Goal: Task Accomplishment & Management: Use online tool/utility

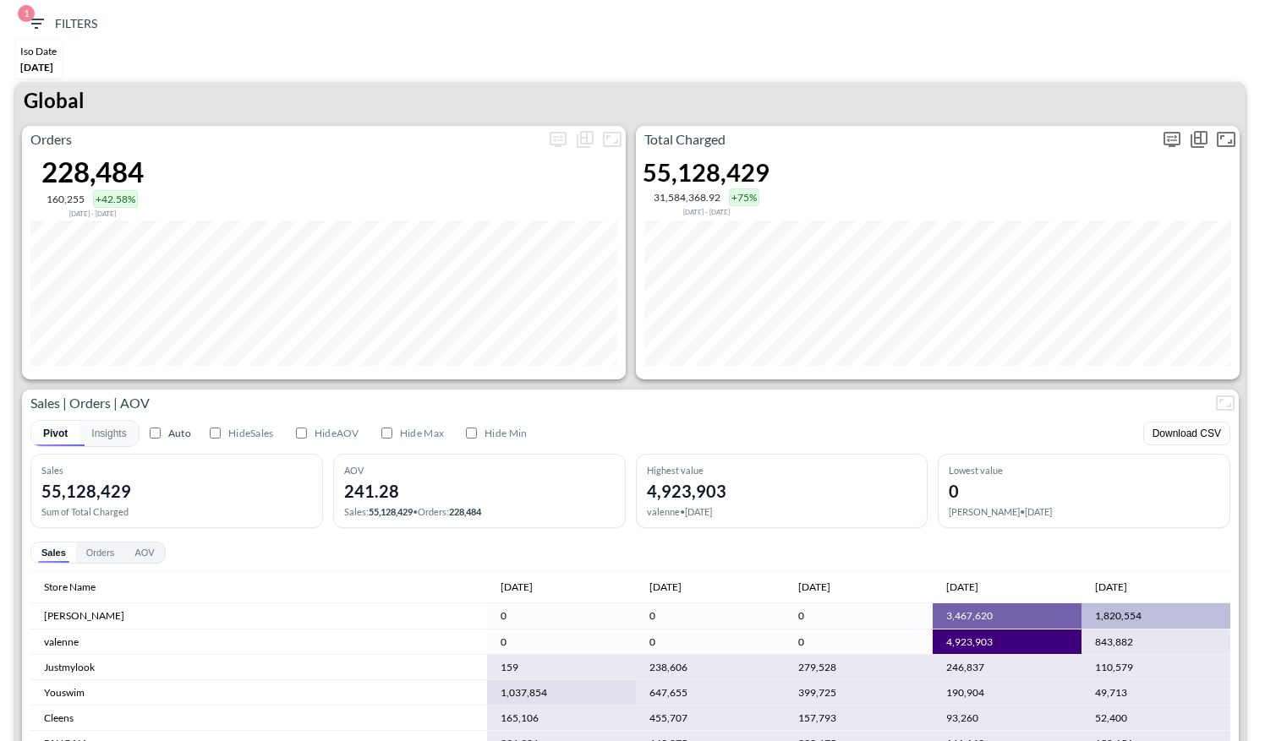
click at [1173, 137] on icon "more" at bounding box center [1172, 139] width 20 height 20
click at [1087, 118] on div at bounding box center [632, 370] width 1265 height 741
click at [1168, 137] on icon "more" at bounding box center [1172, 138] width 10 height 7
click at [1062, 277] on body "BI.P.EYE, Interactive Analytics Dashboards 1 Filters Iso Date [DATE] Global Ord…" at bounding box center [632, 370] width 1265 height 741
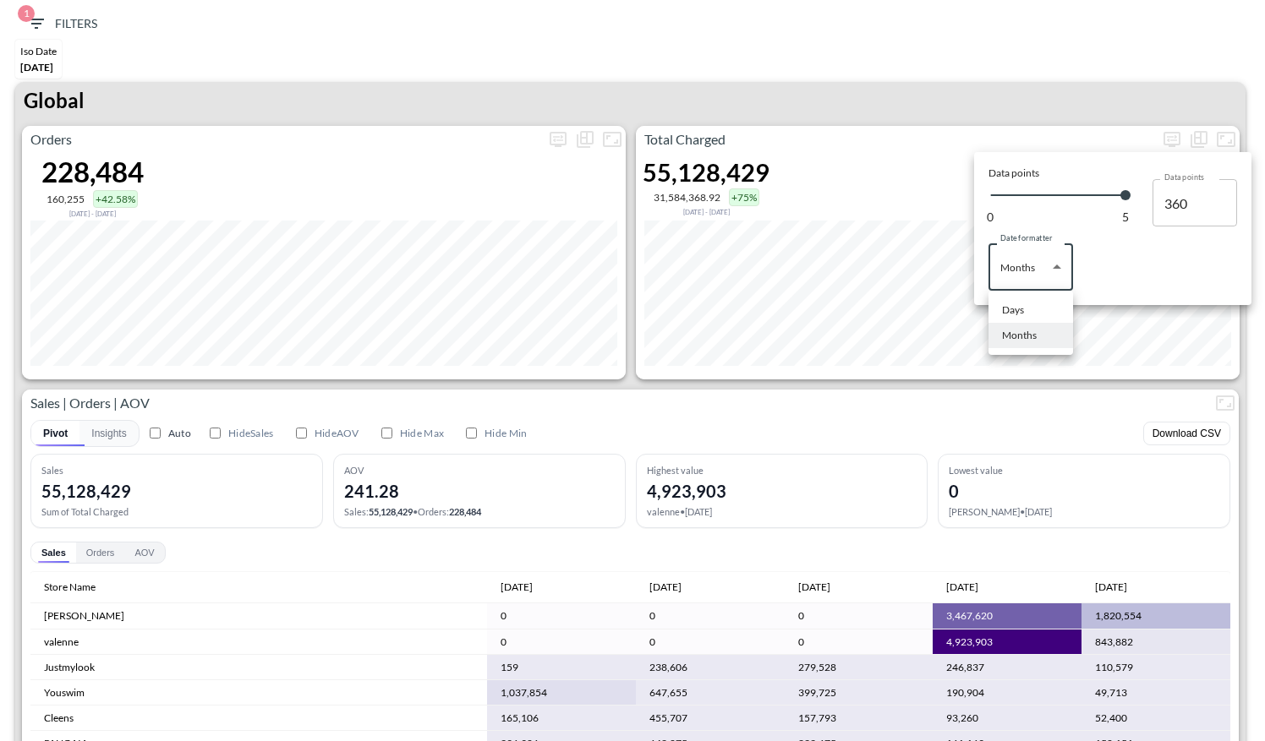
click at [1012, 314] on div "Days" at bounding box center [1013, 310] width 22 height 15
type input "Days"
type input "135"
click at [1058, 55] on div at bounding box center [632, 370] width 1265 height 741
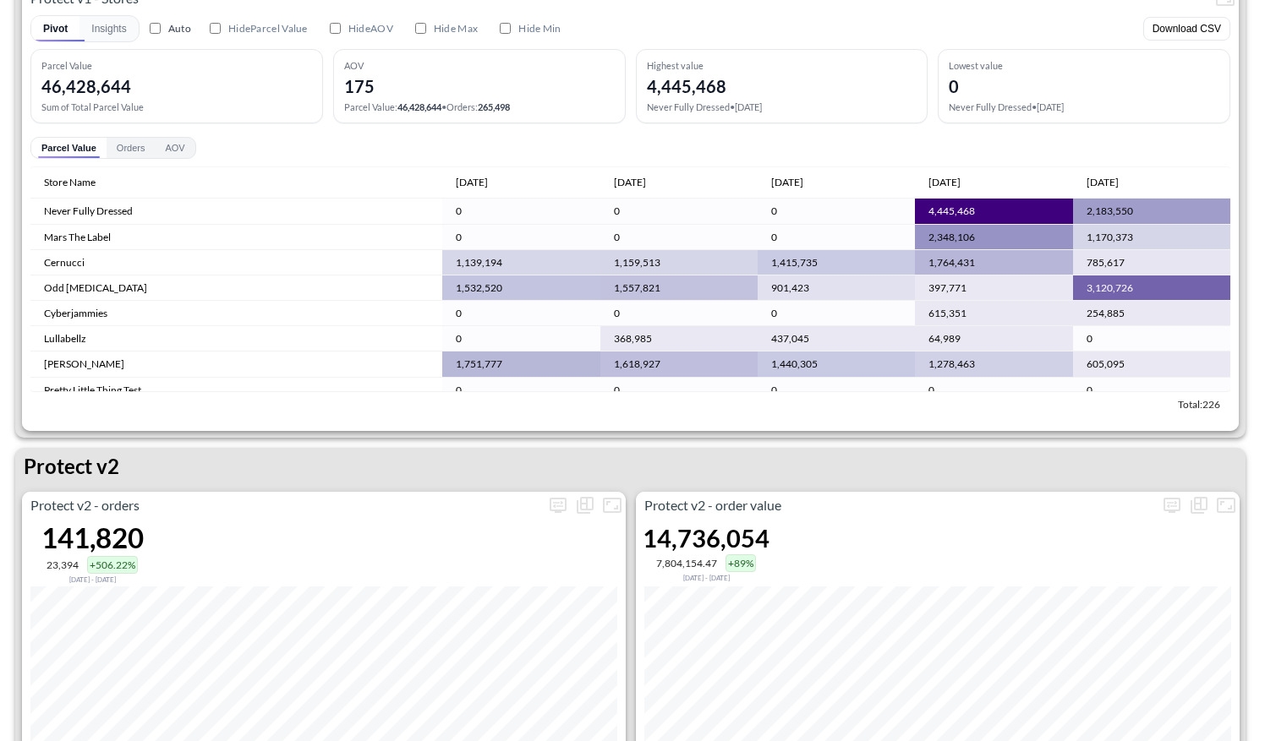
scroll to position [3185, 0]
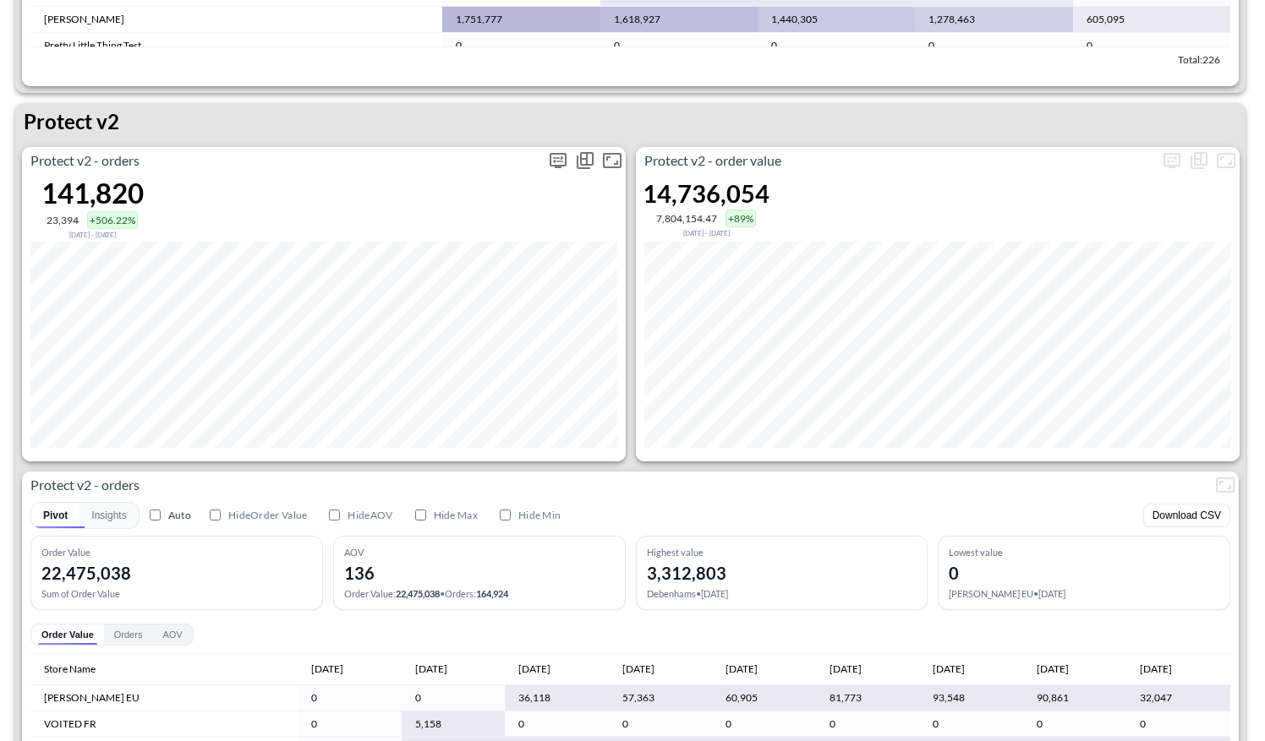
click at [559, 163] on icon "more" at bounding box center [557, 160] width 17 height 15
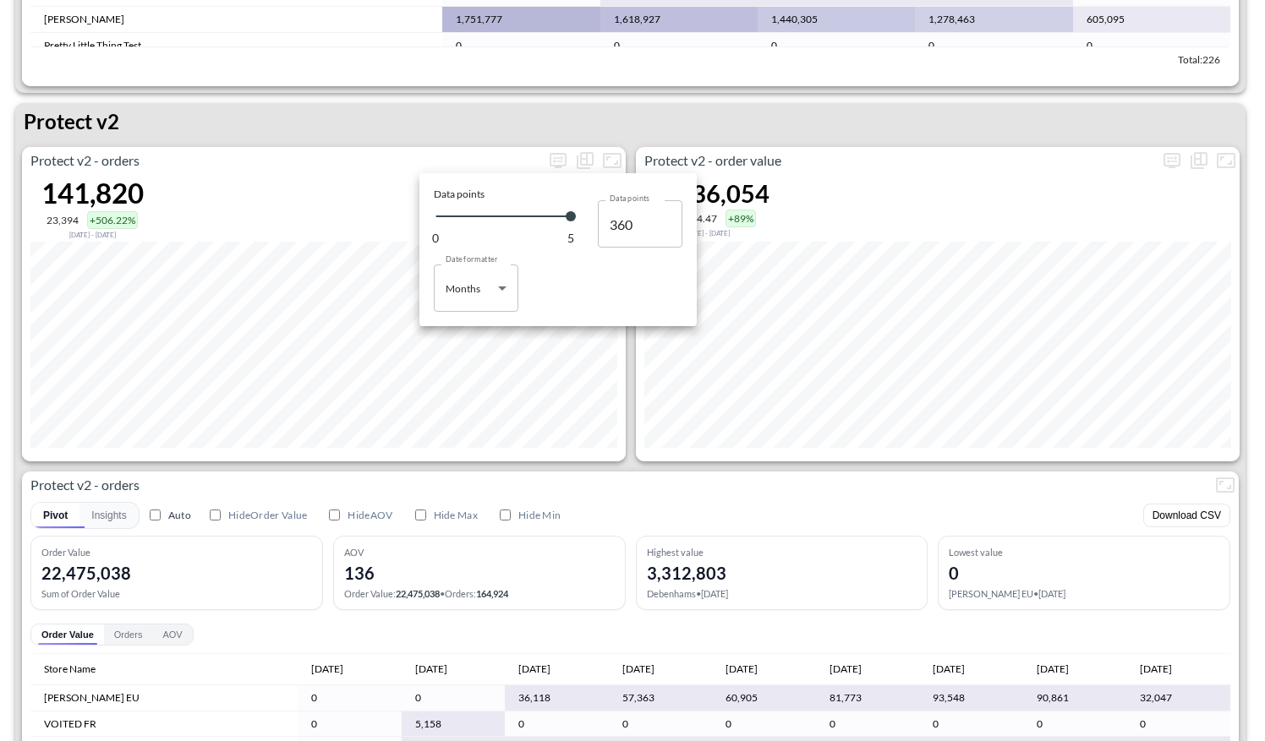
click at [490, 292] on body "BI.P.EYE, Interactive Analytics Dashboards 1 Filters Iso Date [DATE] Global Ord…" at bounding box center [632, 370] width 1265 height 741
click at [463, 322] on li "Days" at bounding box center [476, 331] width 85 height 25
type input "Days"
type input "135"
click at [566, 460] on div at bounding box center [632, 370] width 1265 height 741
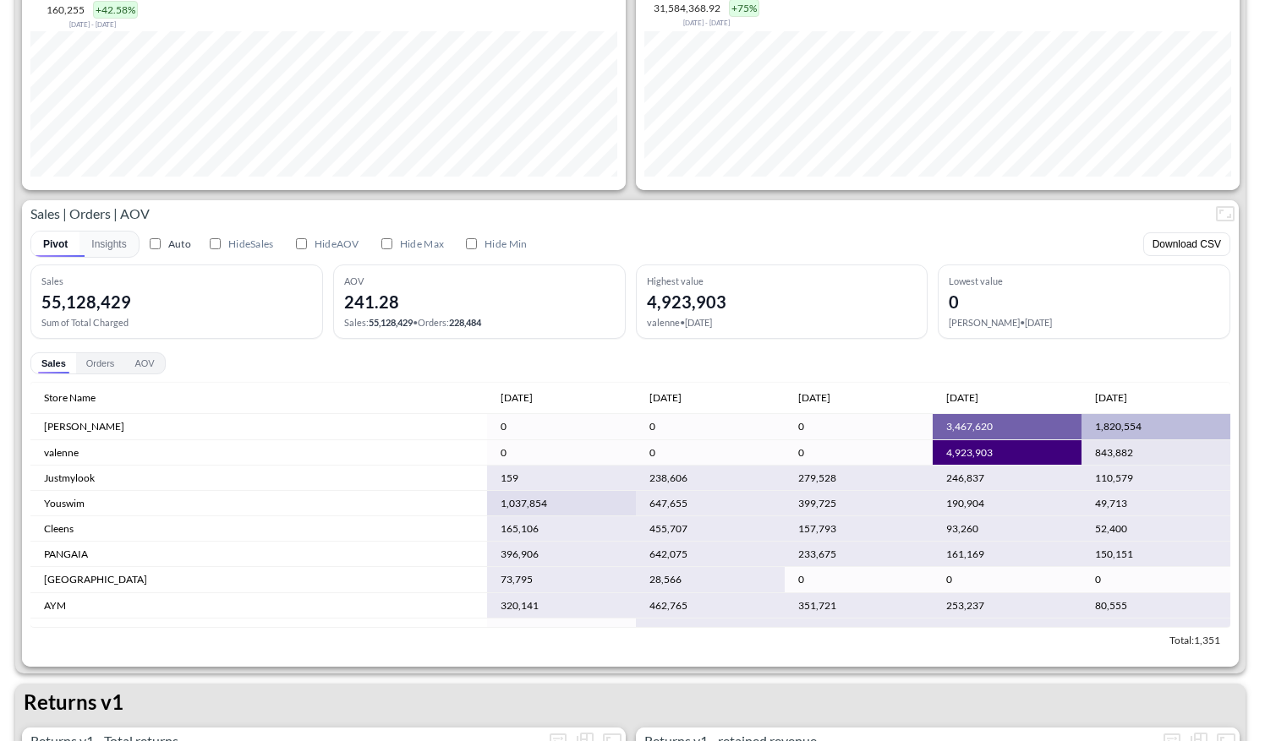
scroll to position [0, 0]
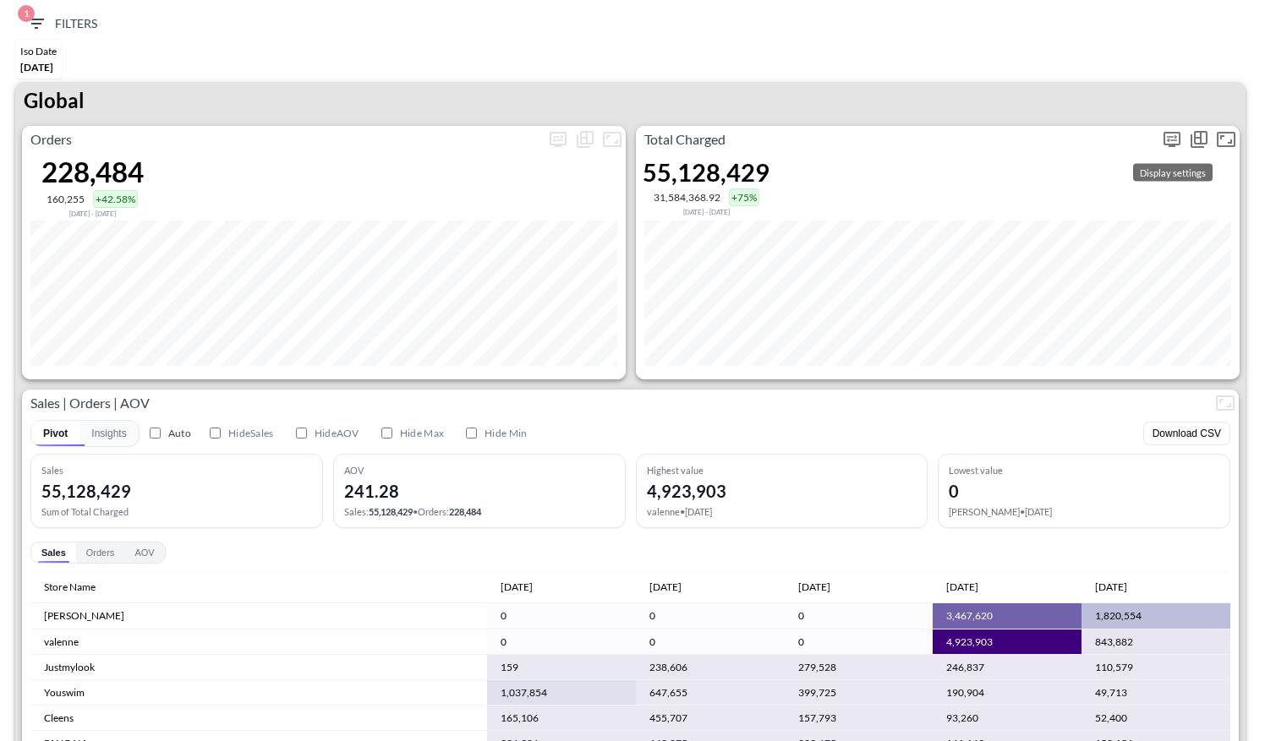
click at [1165, 139] on icon "more" at bounding box center [1172, 139] width 20 height 20
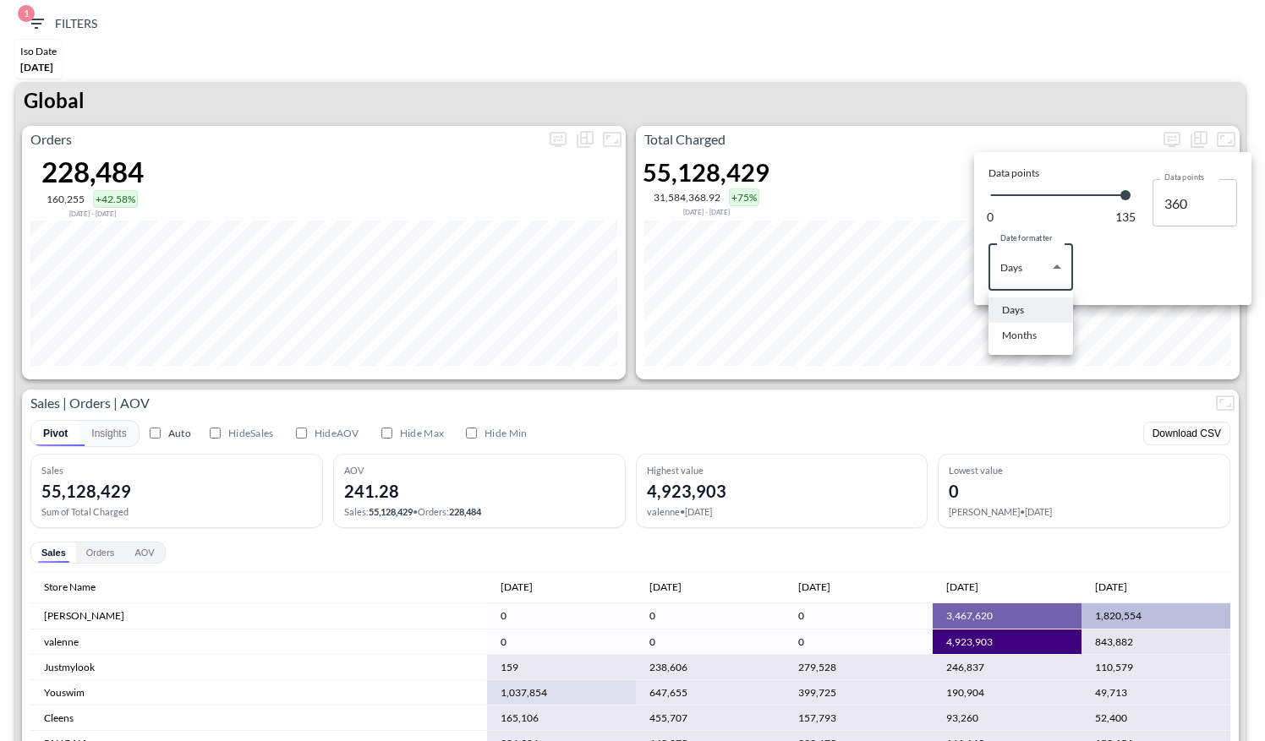
click at [1046, 260] on body "BI.P.EYE, Interactive Analytics Dashboards 1 Filters Iso Date [DATE] Global Ord…" at bounding box center [632, 370] width 1265 height 741
click at [1035, 334] on div "Months" at bounding box center [1019, 335] width 35 height 15
type input "Months"
click at [998, 97] on div at bounding box center [632, 370] width 1265 height 741
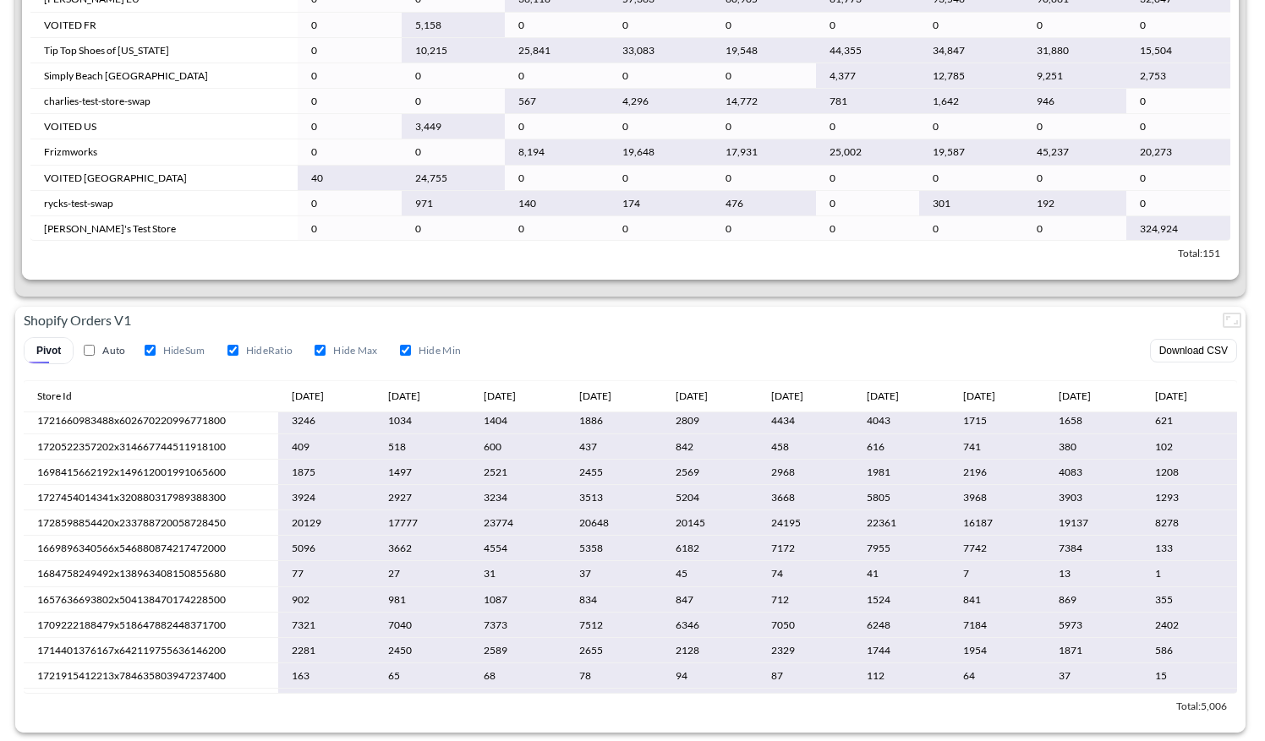
scroll to position [5, 0]
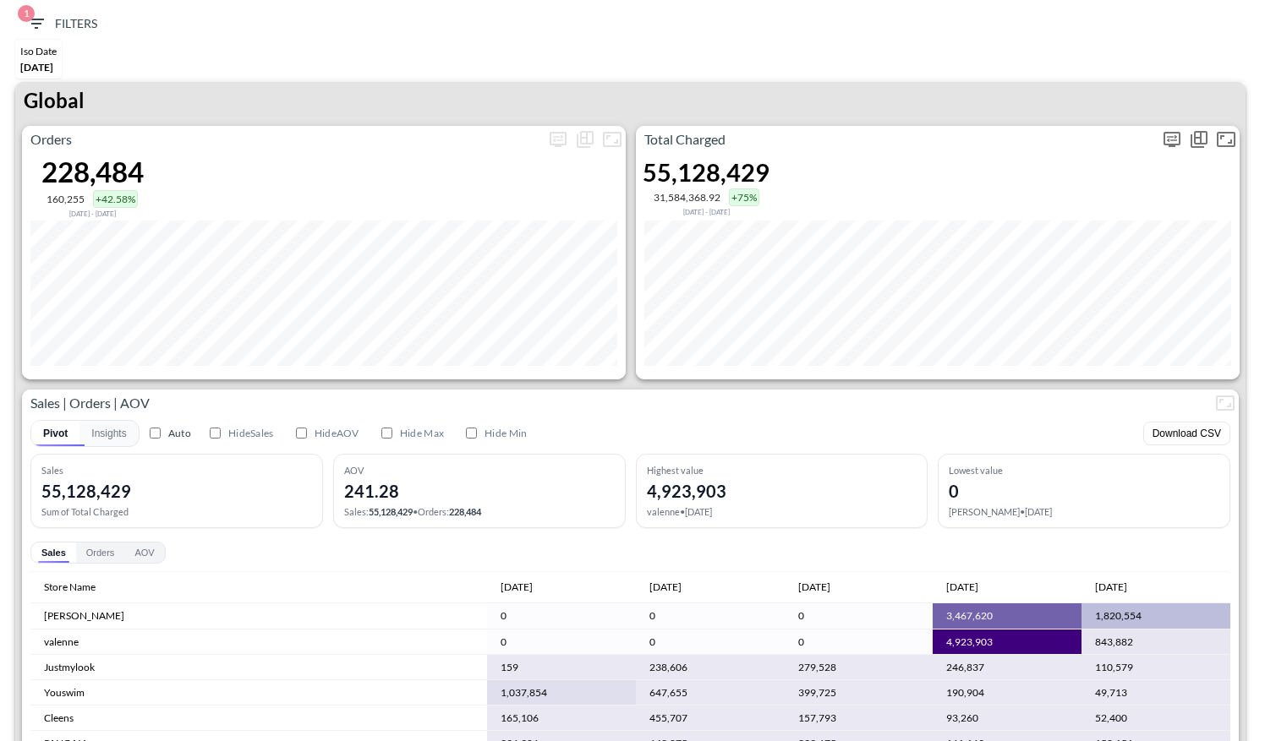
click at [1174, 138] on icon "more" at bounding box center [1172, 138] width 10 height 7
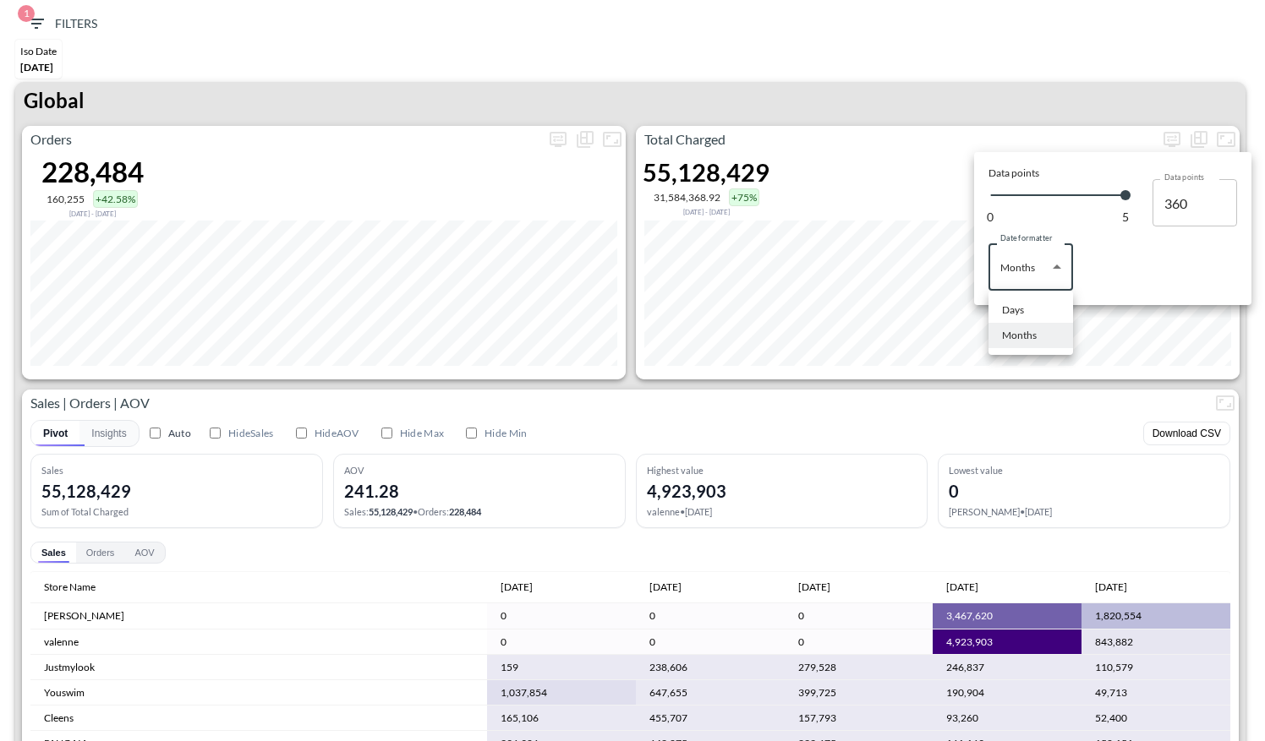
click at [1058, 271] on body "BI.P.EYE, Interactive Analytics Dashboards 1 Filters Iso Date [DATE] Global Ord…" at bounding box center [632, 370] width 1265 height 741
click at [1021, 303] on div "Days" at bounding box center [1013, 310] width 22 height 15
type input "Days"
type input "135"
click at [1015, 394] on div at bounding box center [632, 370] width 1265 height 741
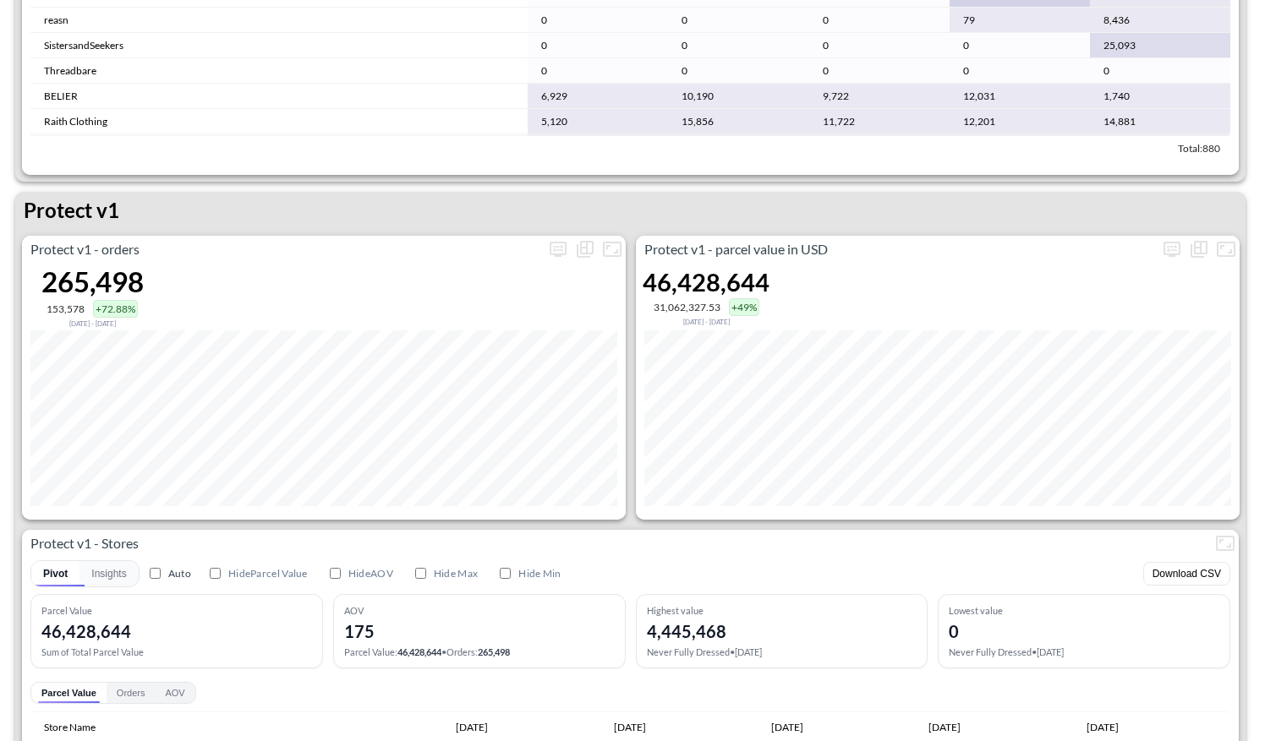
scroll to position [2960, 0]
